Goal: Information Seeking & Learning: Find specific page/section

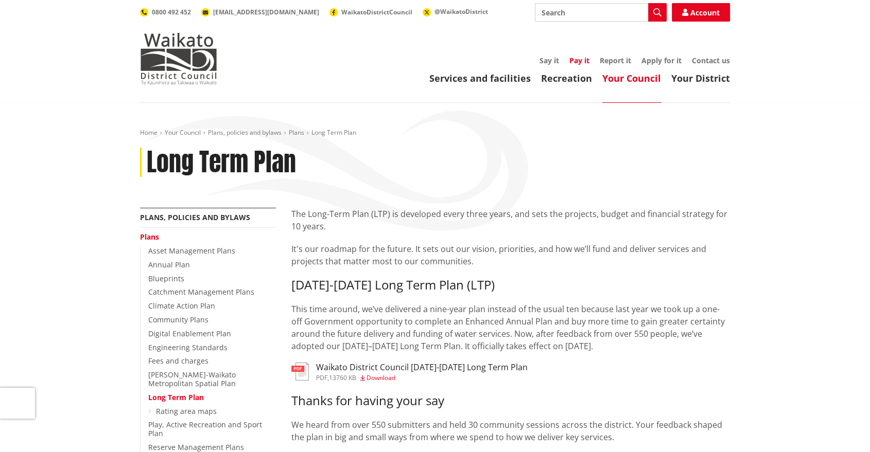
click at [585, 61] on link "Pay it" at bounding box center [579, 61] width 20 height 10
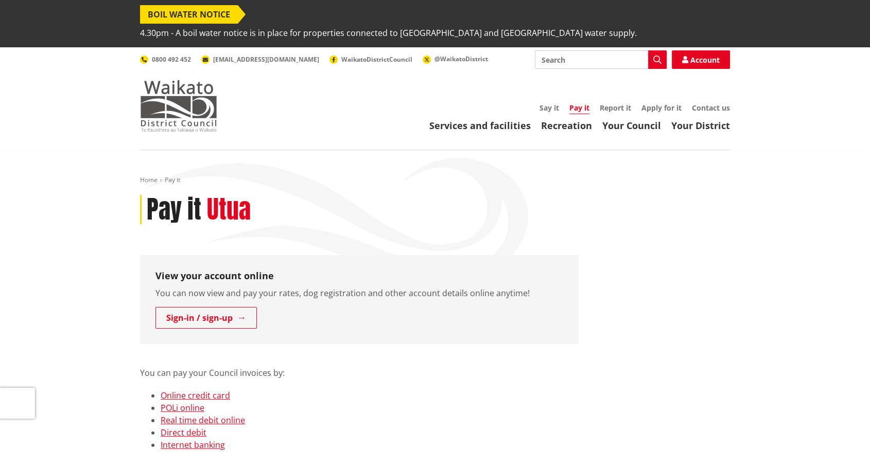
click at [185, 96] on img at bounding box center [178, 105] width 77 height 51
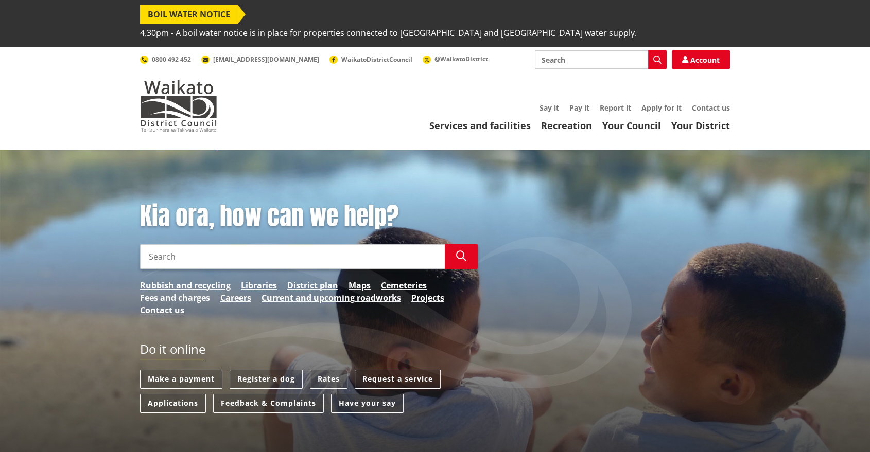
click at [195, 292] on link "Fees and charges" at bounding box center [175, 298] width 70 height 12
